Goal: Find specific page/section: Find specific page/section

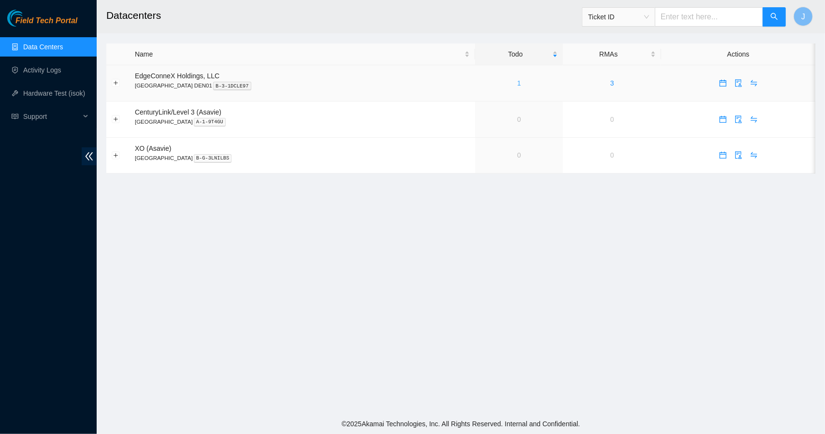
click at [517, 84] on link "1" at bounding box center [519, 83] width 4 height 8
